Goal: Task Accomplishment & Management: Manage account settings

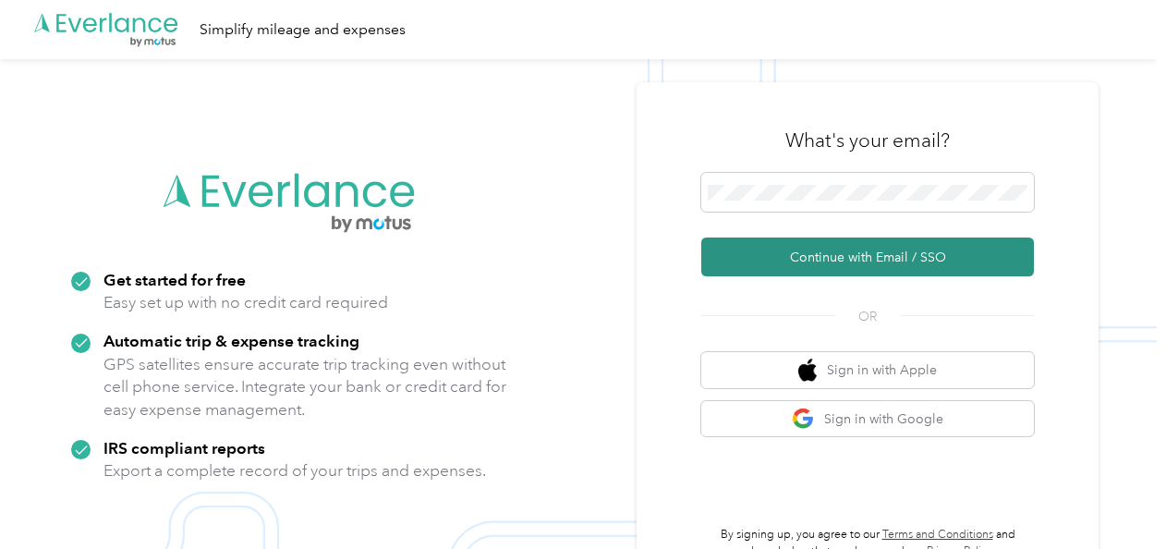
click at [803, 249] on button "Continue with Email / SSO" at bounding box center [867, 256] width 332 height 39
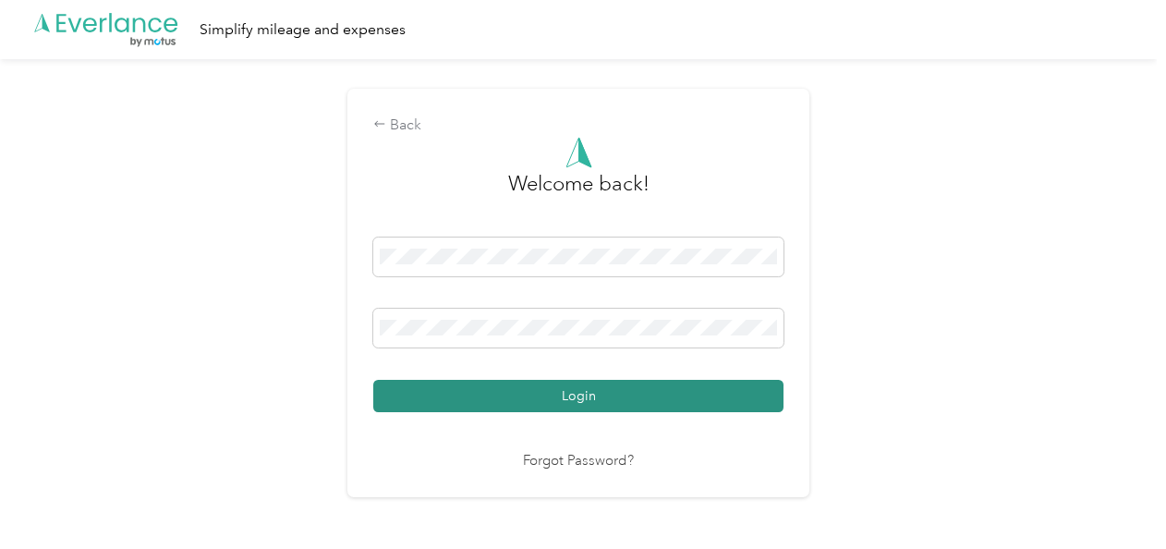
click at [532, 397] on button "Login" at bounding box center [578, 396] width 410 height 32
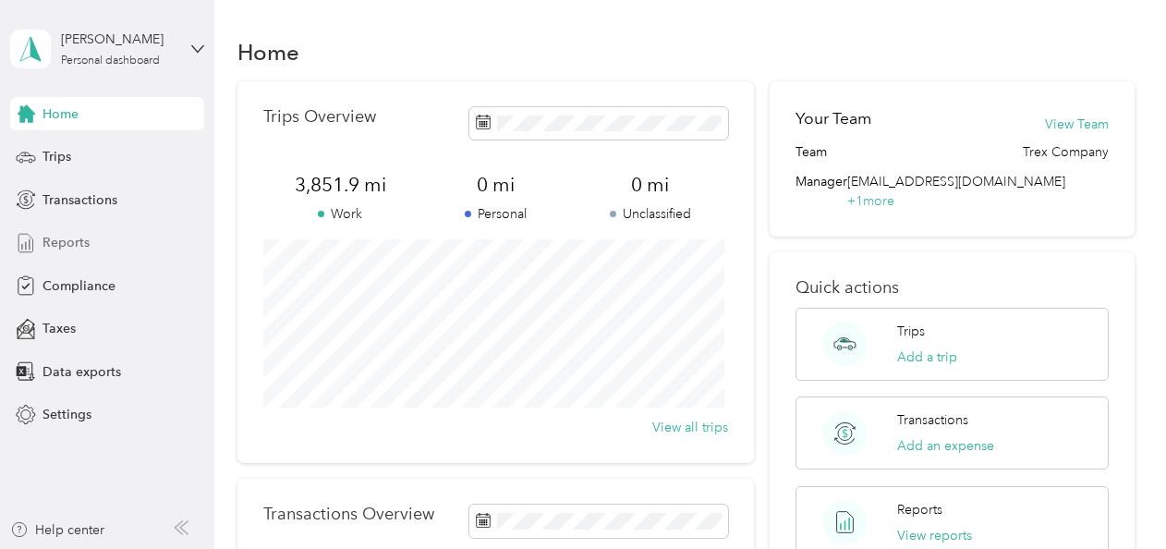
click at [59, 244] on span "Reports" at bounding box center [65, 242] width 47 height 19
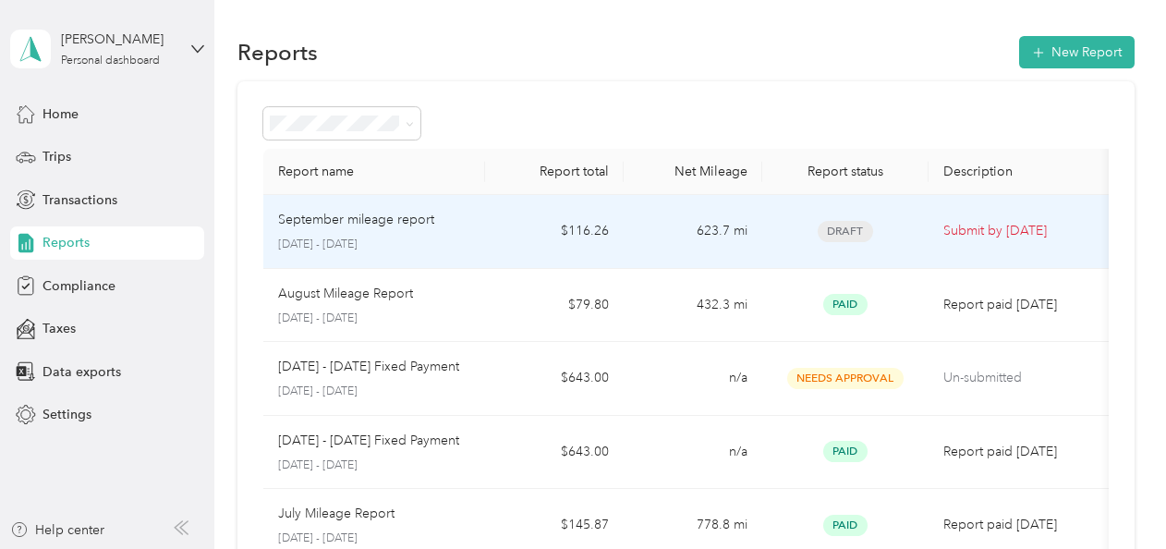
click at [392, 220] on p "September mileage report" at bounding box center [356, 220] width 156 height 20
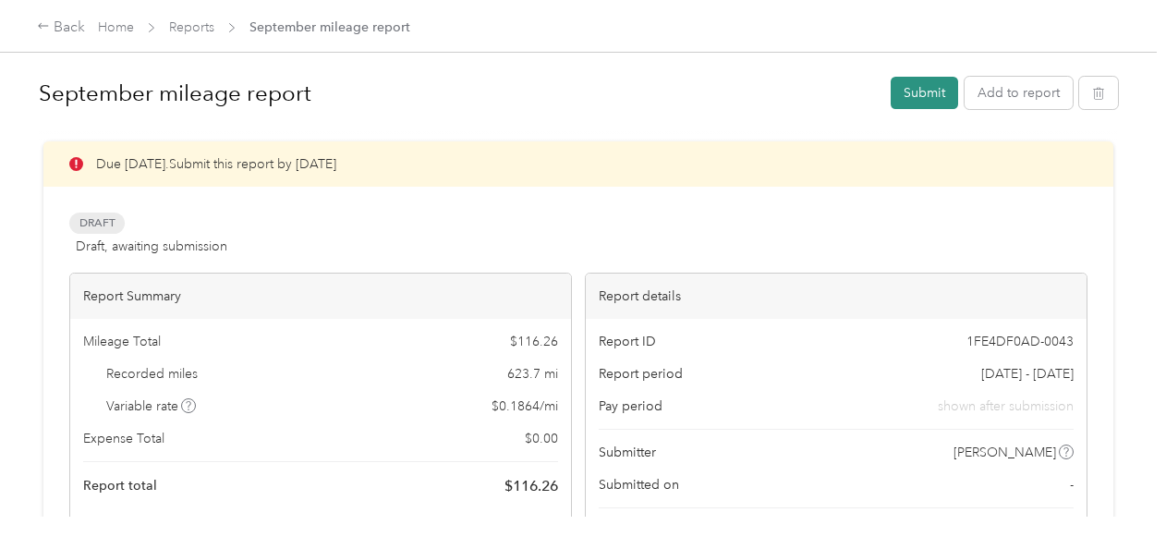
click at [911, 96] on button "Submit" at bounding box center [923, 93] width 67 height 32
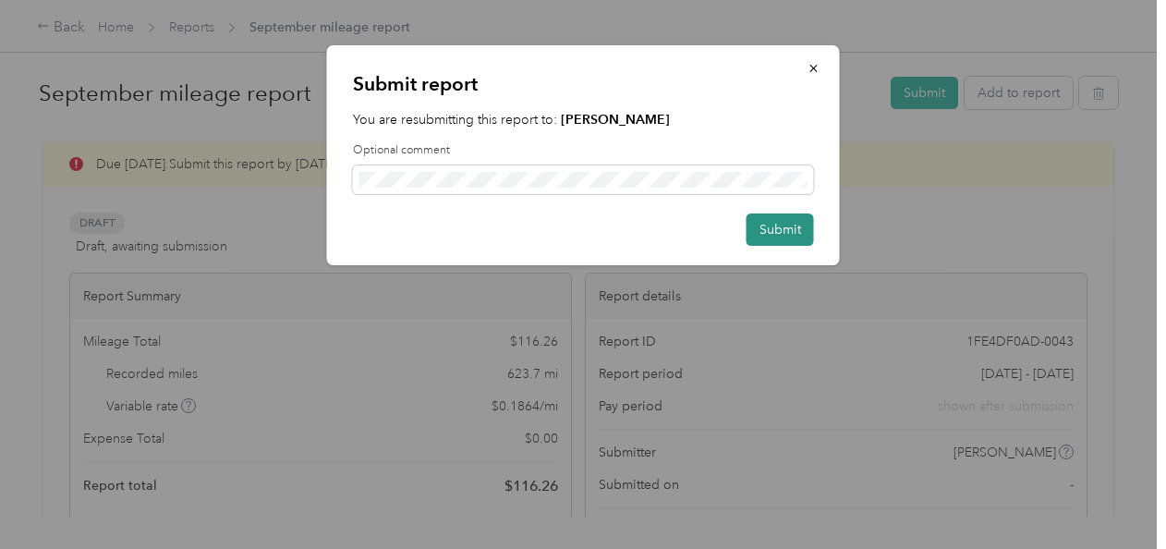
click at [781, 223] on button "Submit" at bounding box center [779, 229] width 67 height 32
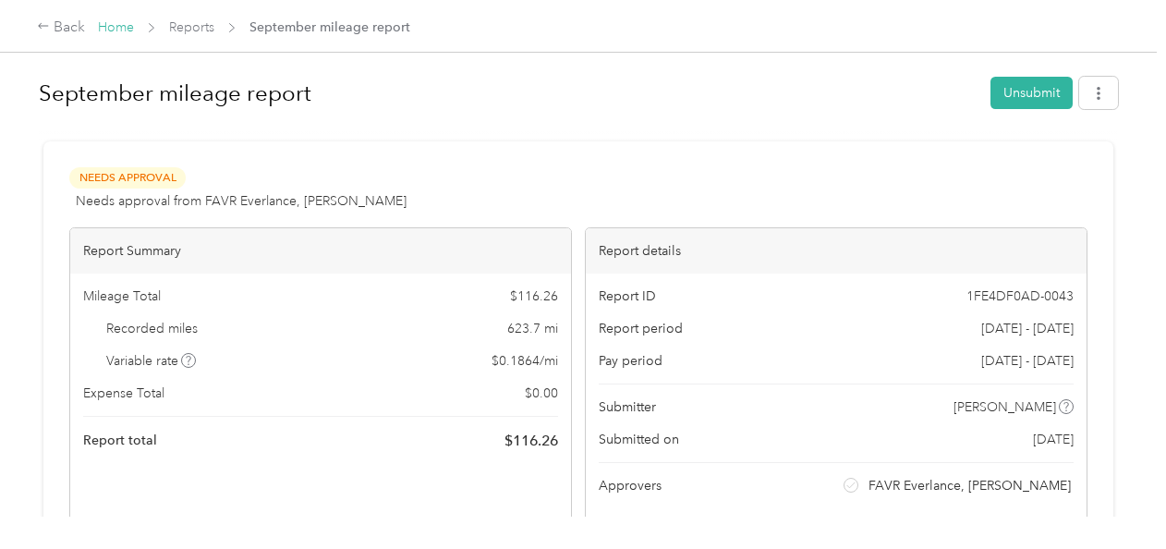
click at [112, 26] on link "Home" at bounding box center [116, 27] width 36 height 16
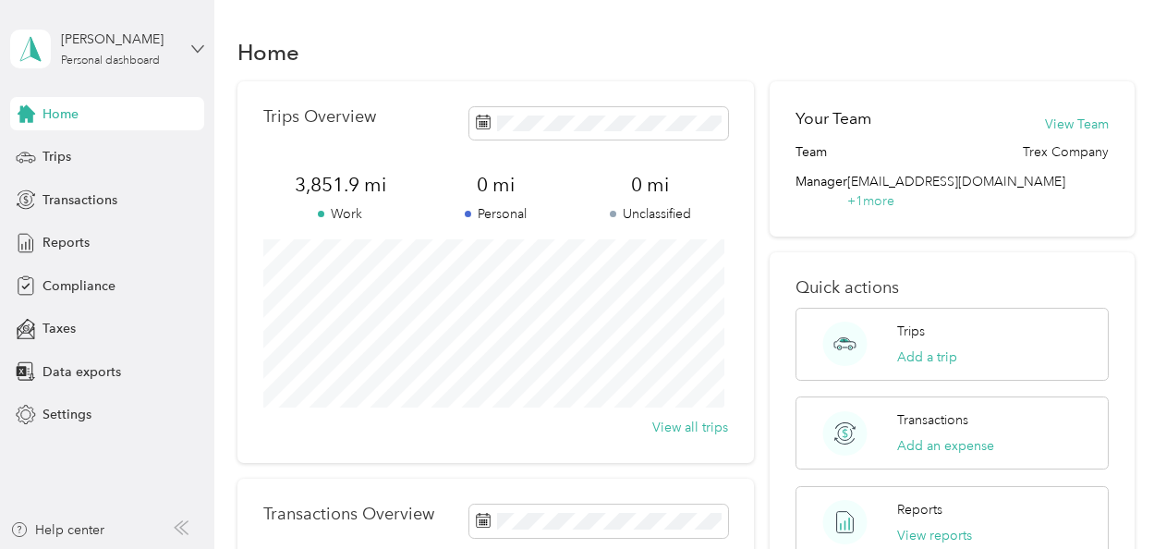
click at [194, 52] on icon at bounding box center [197, 48] width 13 height 13
click at [89, 155] on div "Log out" at bounding box center [204, 152] width 363 height 32
